Goal: Task Accomplishment & Management: Complete application form

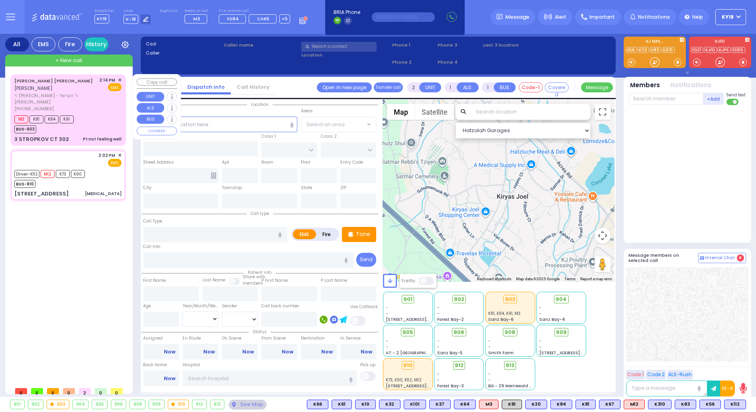
select select
type input "[MEDICAL_DATA]"
radio input "true"
select select
type input "14:02"
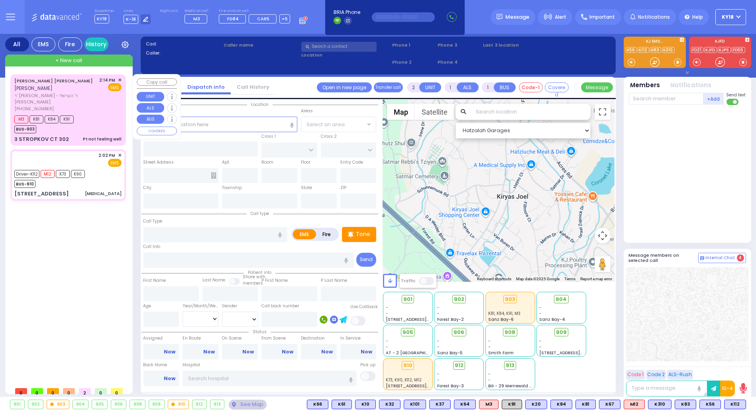
type input "14:03"
type input "14:05"
select select "Hatzalah Garages"
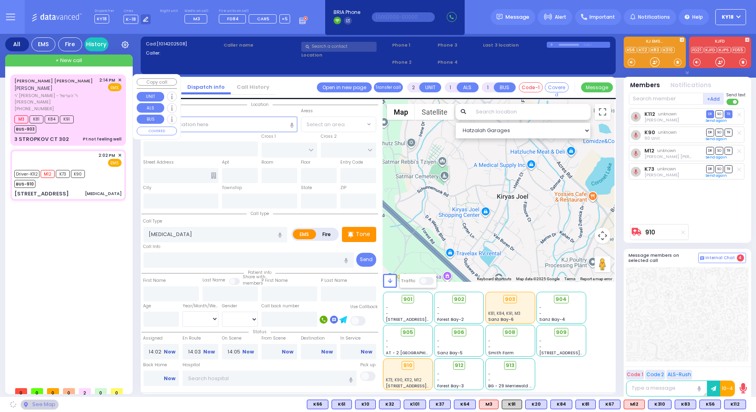
type input "CHUST RD"
type input "BEER SHEVA"
type input "[STREET_ADDRESS]"
type input "404"
type input "Monroe"
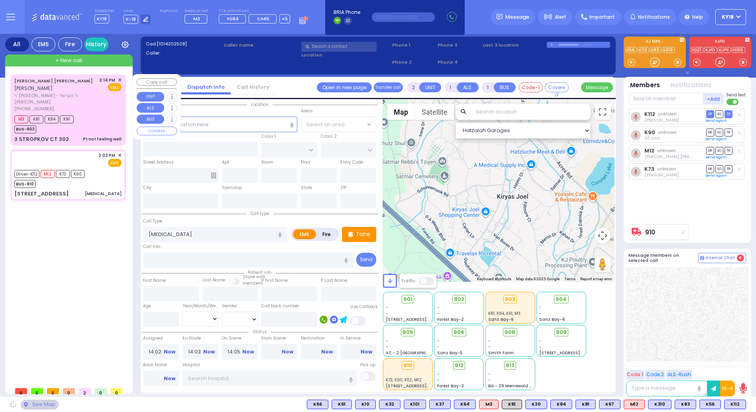
type input "[US_STATE]"
type input "10950"
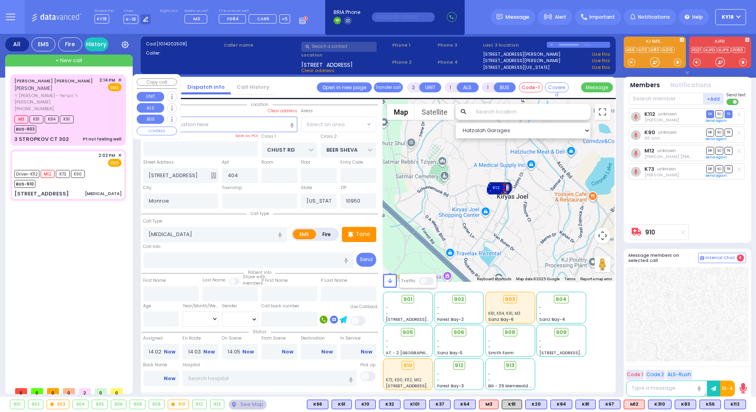
select select "VYOEL MOSHE"
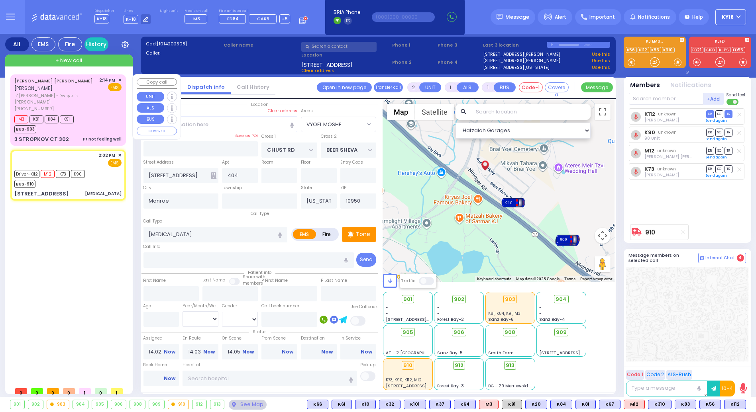
select select
radio input "true"
select select
type input "14:38"
select select "Hatzalah Garages"
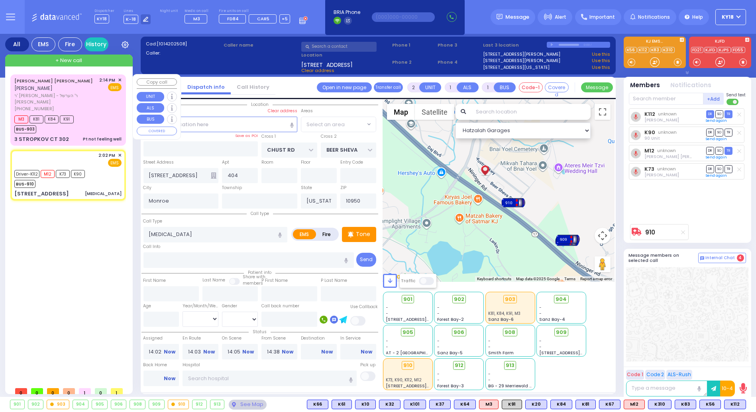
select select "VYOEL MOSHE"
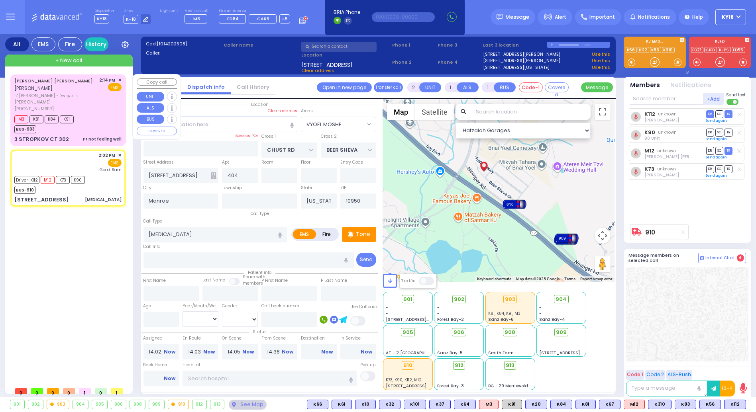
select select
radio input "true"
select select
type input "[GEOGRAPHIC_DATA]"
select select "Hatzalah Garages"
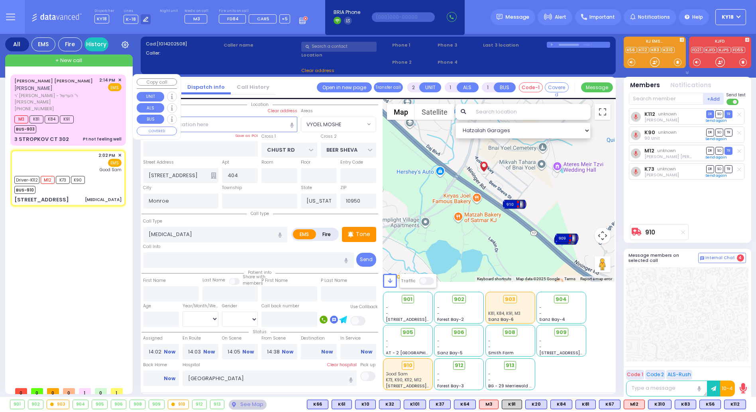
select select "VYOEL MOSHE"
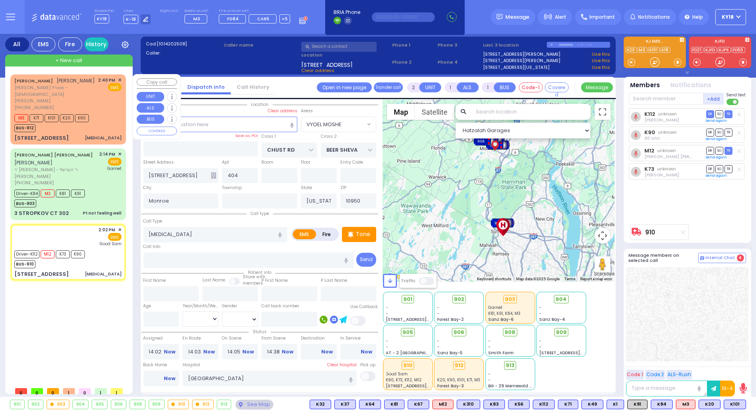
type input "6"
select select
radio input "true"
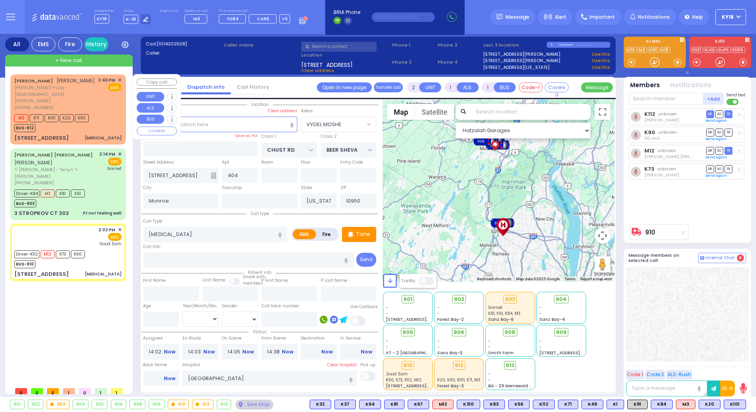
type input "Unknown"
select select "Year"
select select "Hatzalah Garages"
select select "VYOEL MOSHE"
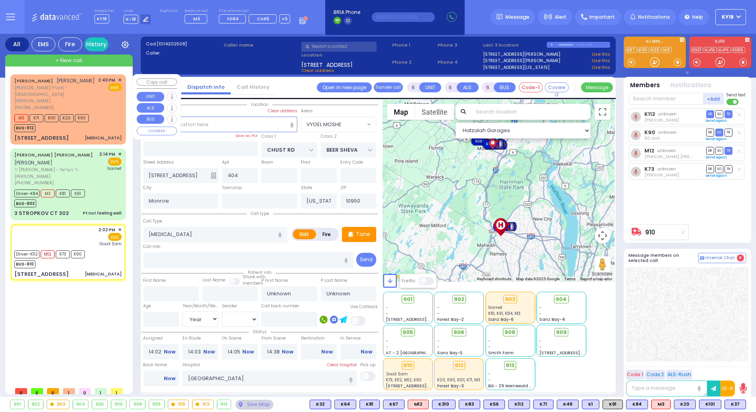
select select
radio input "true"
type input "Mendel"
type input "[PERSON_NAME]"
type input "32"
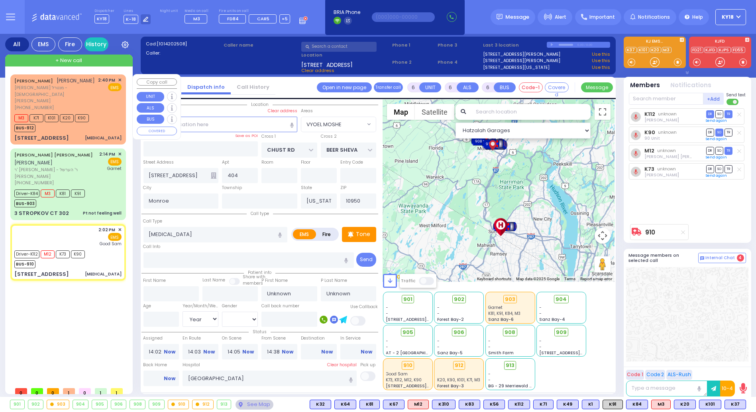
select select "Year"
select select "[DEMOGRAPHIC_DATA]"
select select "Hatzalah Garages"
select select "VYOEL MOSHE"
select select
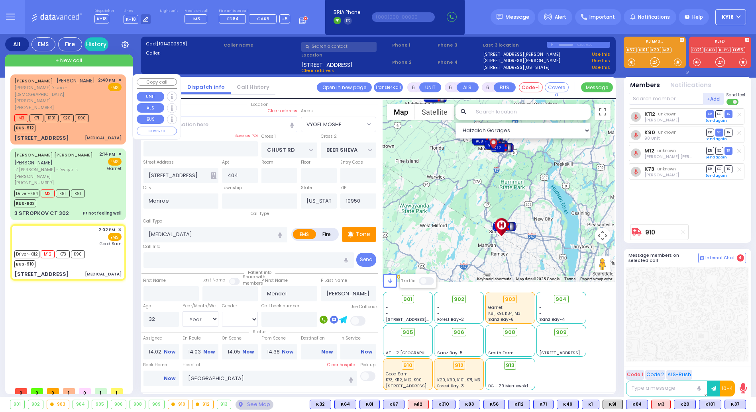
radio input "true"
select select "Year"
select select "[DEMOGRAPHIC_DATA]"
select select "Hatzalah Garages"
select select "VYOEL MOSHE"
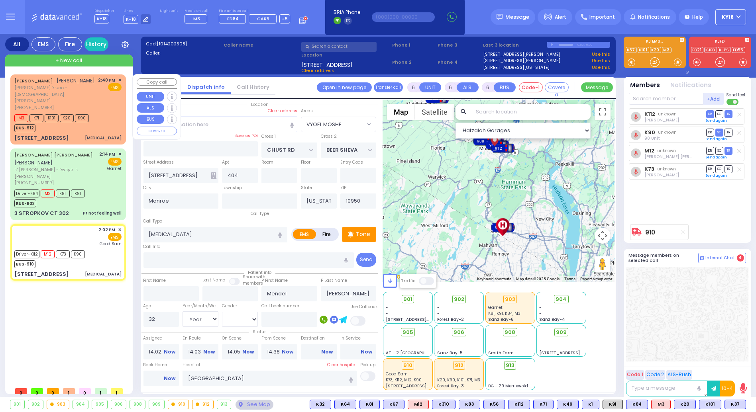
select select
radio input "true"
select select "Year"
select select "[DEMOGRAPHIC_DATA]"
select select "Hatzalah Garages"
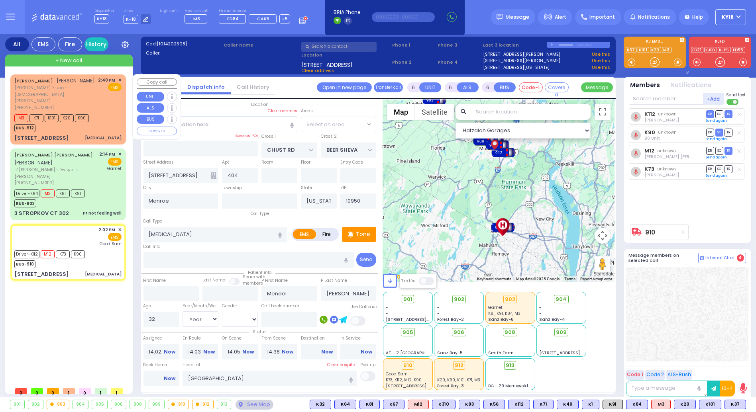
select select "VYOEL MOSHE"
select select
radio input "true"
select select "Year"
select select "[DEMOGRAPHIC_DATA]"
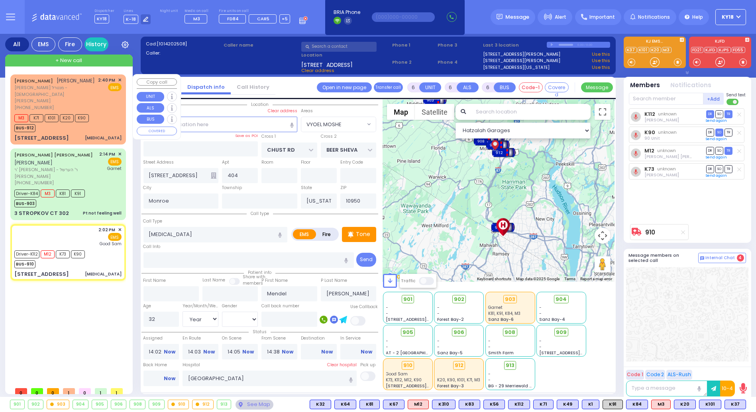
select select "Hatzalah Garages"
select select "VYOEL MOSHE"
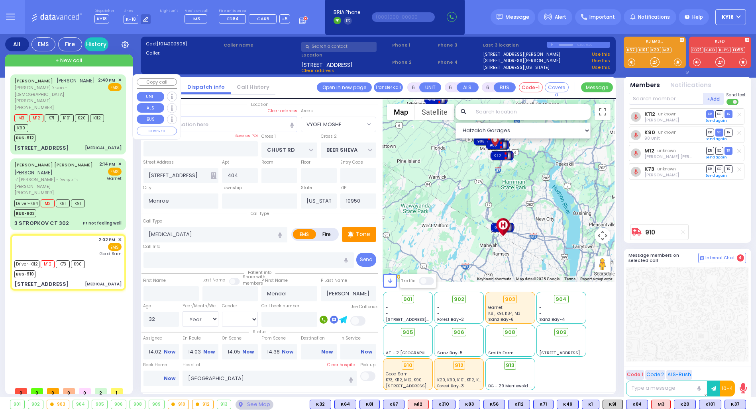
select select
radio input "true"
select select "Year"
select select "[DEMOGRAPHIC_DATA]"
select select "Hatzalah Garages"
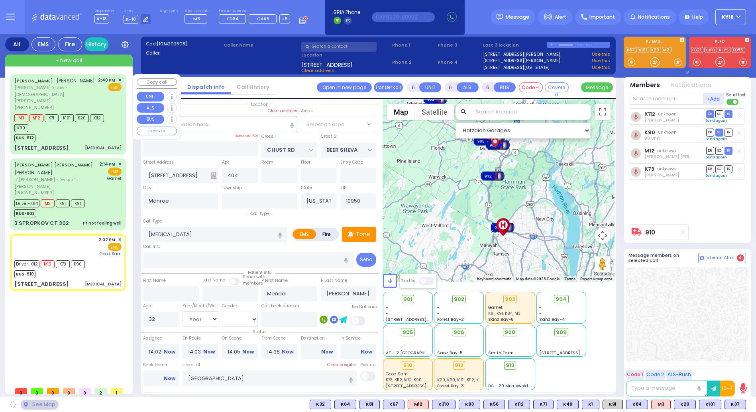
select select "VYOEL MOSHE"
select select
radio input "true"
select select "Year"
select select "[DEMOGRAPHIC_DATA]"
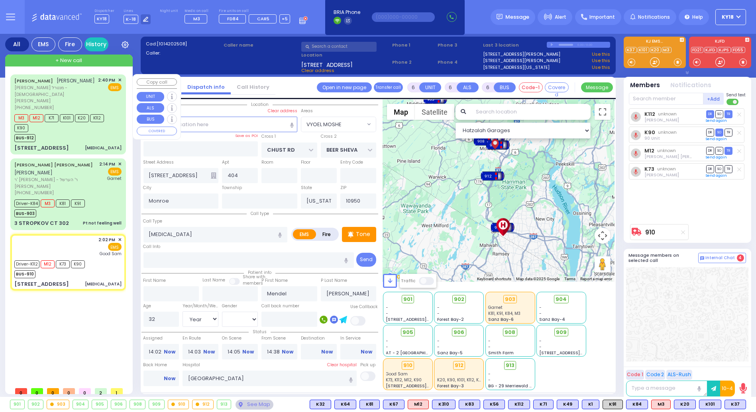
select select "Hatzalah Garages"
select select "VYOEL MOSHE"
select select
radio input "true"
select select "Year"
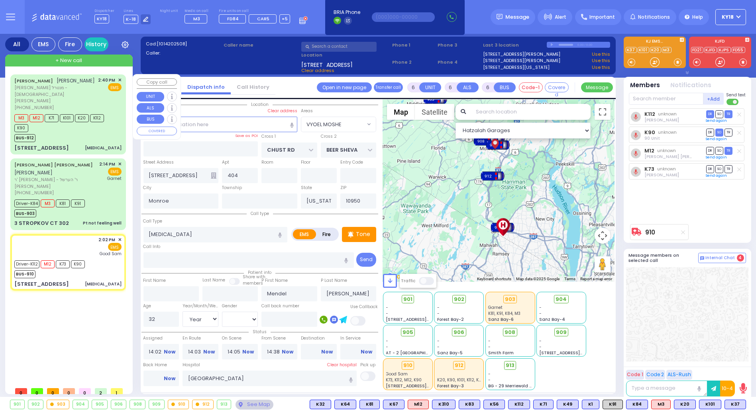
select select "[DEMOGRAPHIC_DATA]"
select select "Hatzalah Garages"
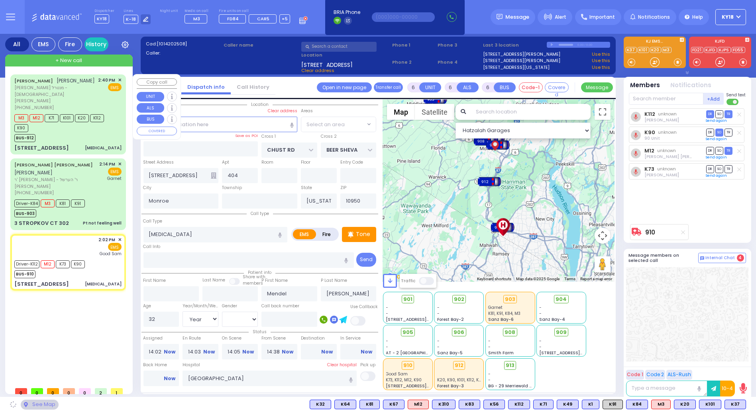
select select "VYOEL MOSHE"
select select
radio input "true"
select select "Year"
select select "[DEMOGRAPHIC_DATA]"
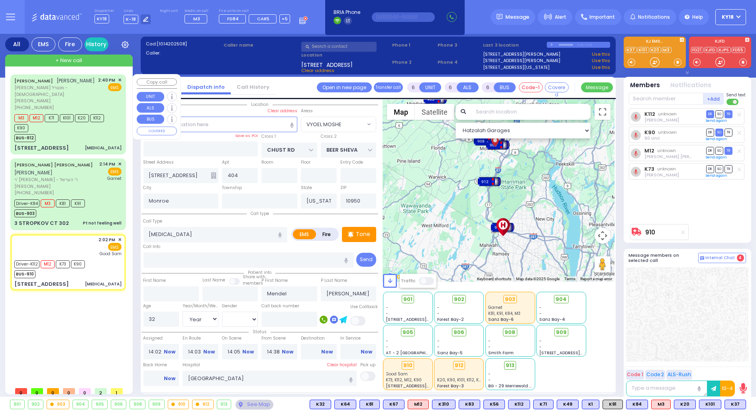
select select "Hatzalah Garages"
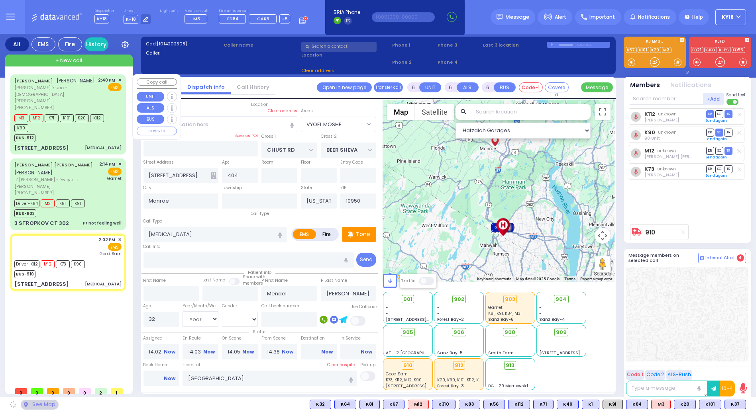
select select "VYOEL MOSHE"
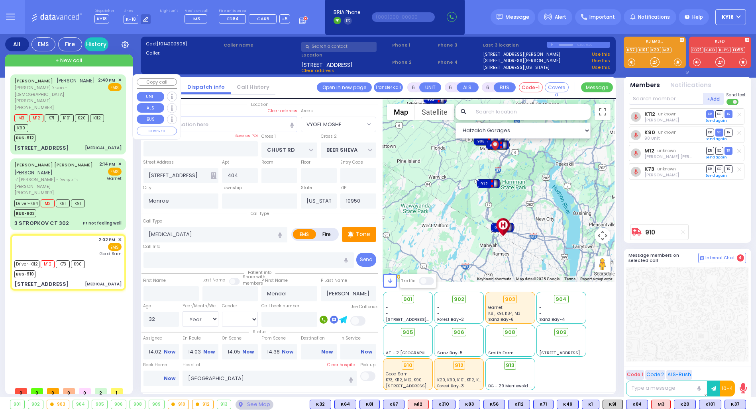
select select
radio input "true"
select select "Year"
select select "[DEMOGRAPHIC_DATA]"
select select "Hatzalah Garages"
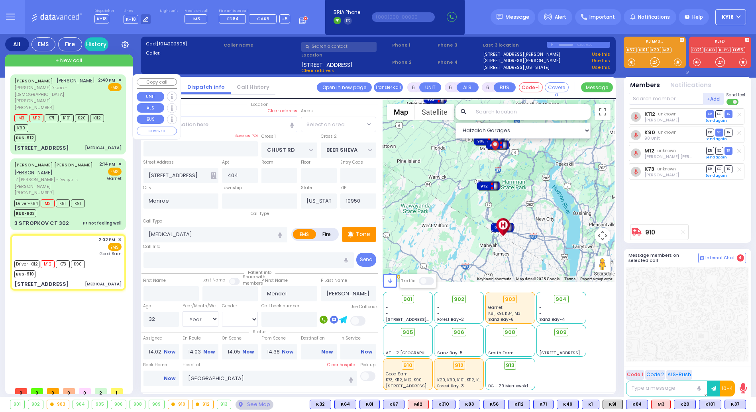
select select "VYOEL MOSHE"
